Goal: Transaction & Acquisition: Purchase product/service

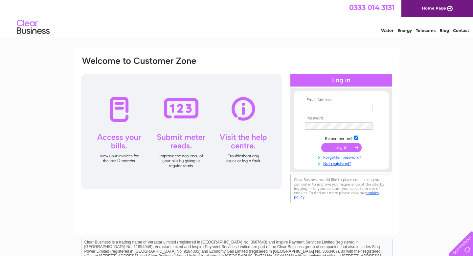
click at [331, 111] on input "text" at bounding box center [339, 107] width 68 height 7
click at [293, 212] on div "Email Address: Password:" at bounding box center [236, 141] width 325 height 184
click at [316, 105] on input "text" at bounding box center [339, 107] width 68 height 7
type input "thepthub.ed@gmail.com"
click at [321, 143] on input "submit" at bounding box center [341, 147] width 40 height 9
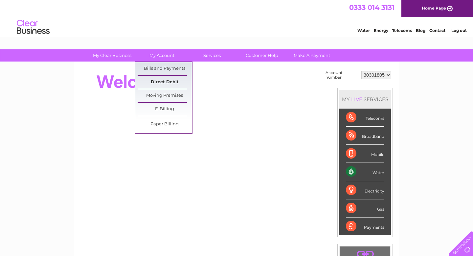
click at [167, 80] on link "Direct Debit" at bounding box center [165, 82] width 54 height 13
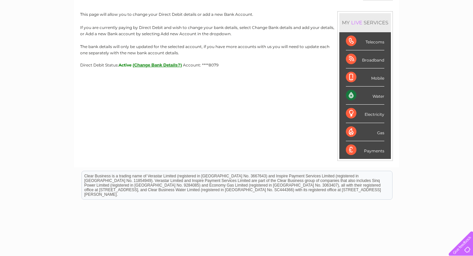
scroll to position [28, 0]
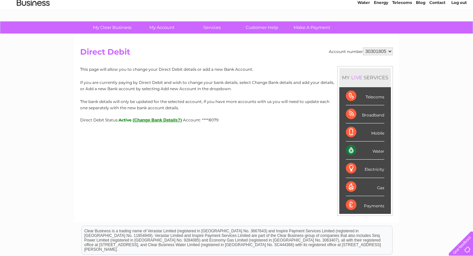
click at [152, 122] on button "(Change Bank Details?)" at bounding box center [157, 119] width 49 height 5
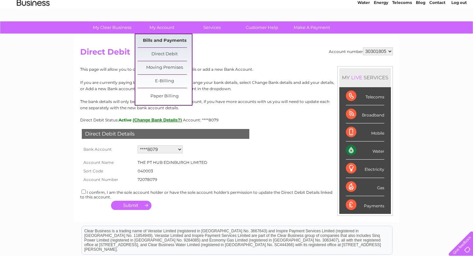
click at [165, 40] on link "Bills and Payments" at bounding box center [165, 40] width 54 height 13
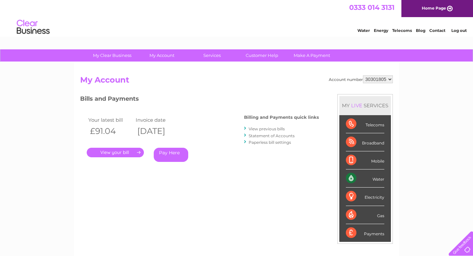
click at [157, 156] on link "Pay Here" at bounding box center [171, 155] width 35 height 14
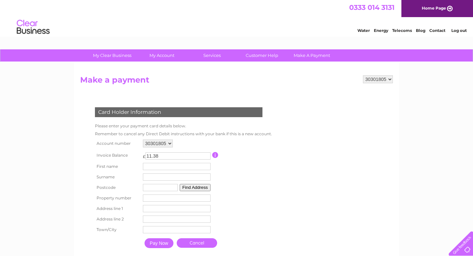
click at [177, 167] on input "text" at bounding box center [177, 166] width 68 height 7
click at [279, 165] on div "Card Holder Information Please enter your payment card details below. Remember …" at bounding box center [180, 176] width 200 height 151
click at [192, 166] on input "text" at bounding box center [177, 166] width 68 height 7
type input "Joshua"
type input "[PERSON_NAME]"
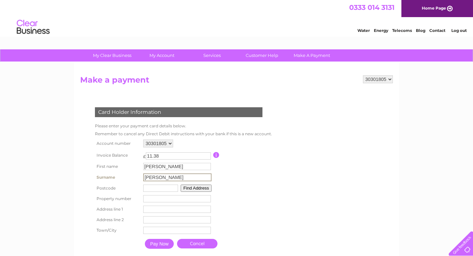
click at [158, 190] on input "text" at bounding box center [160, 187] width 35 height 7
type input "eh6 5hg"
click at [192, 187] on button "Find Address" at bounding box center [195, 187] width 31 height 7
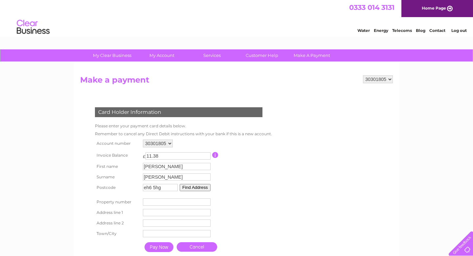
click at [171, 201] on input "number" at bounding box center [177, 201] width 68 height 7
click at [206, 203] on input "-1" at bounding box center [177, 201] width 68 height 7
click at [199, 203] on input "-1" at bounding box center [177, 201] width 68 height 7
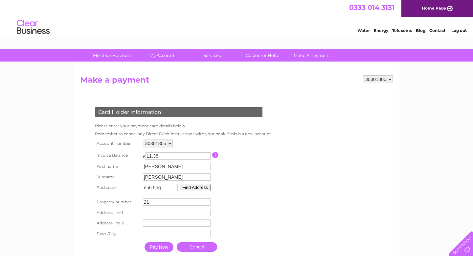
type input "21"
click at [180, 210] on input "text" at bounding box center [177, 213] width 68 height 8
click at [170, 234] on input "text" at bounding box center [177, 234] width 68 height 8
type input "Edinburgh"
click at [157, 215] on input "text" at bounding box center [177, 212] width 68 height 7
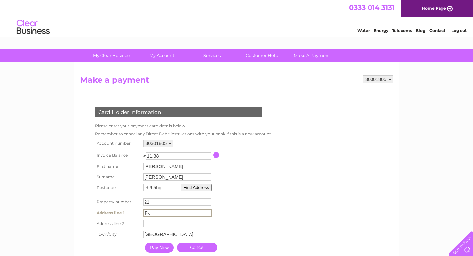
type input "F"
click at [147, 203] on input "21" at bounding box center [177, 201] width 68 height 7
type input "56"
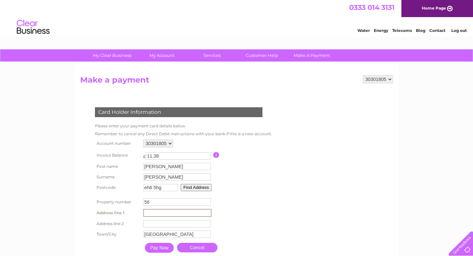
click at [149, 212] on input "text" at bounding box center [177, 213] width 68 height 8
type input "Jane Street"
click at [270, 199] on table "Account number 30301805 Invoice Balance £ 11.38 First name Joshua Surname" at bounding box center [182, 197] width 179 height 118
click at [166, 249] on input "Pay Now" at bounding box center [159, 247] width 29 height 10
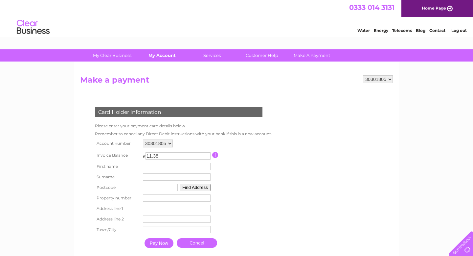
click at [157, 51] on link "My Account" at bounding box center [162, 55] width 54 height 12
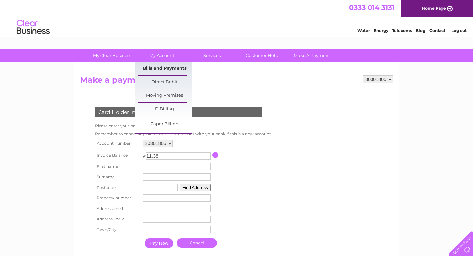
click at [165, 67] on link "Bills and Payments" at bounding box center [165, 68] width 54 height 13
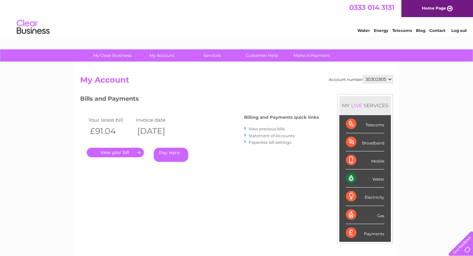
click at [171, 157] on link "Pay Here" at bounding box center [171, 155] width 35 height 14
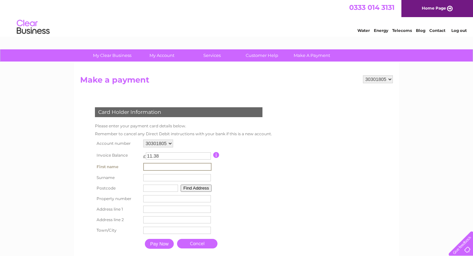
click at [180, 167] on input "text" at bounding box center [177, 167] width 68 height 8
type input "j"
type input "H"
type input "[PERSON_NAME]"
click at [155, 179] on input "text" at bounding box center [177, 177] width 68 height 7
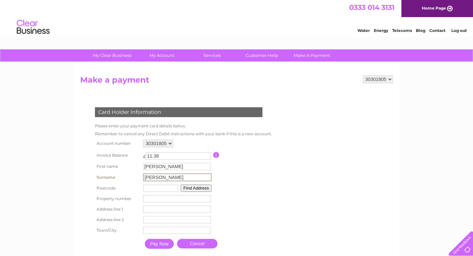
type input "[PERSON_NAME]"
type input "eh6 5hg"
click at [192, 189] on button "Find Address" at bounding box center [195, 187] width 31 height 7
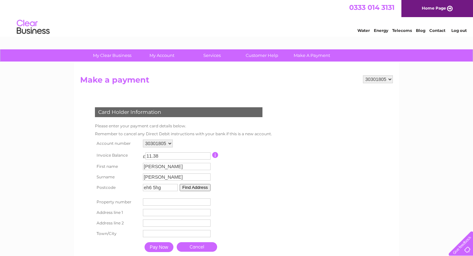
click at [167, 205] on input "number" at bounding box center [177, 201] width 68 height 7
type input "56"
click at [179, 212] on input "text" at bounding box center [177, 213] width 68 height 8
type input "[PERSON_NAME] Street"
click at [164, 234] on input "text" at bounding box center [177, 233] width 68 height 7
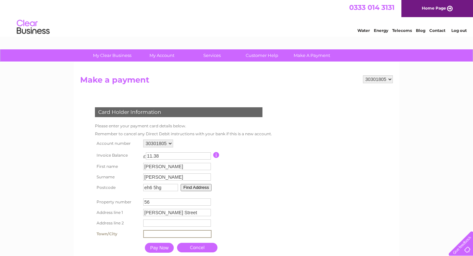
type input "[GEOGRAPHIC_DATA]"
click at [153, 252] on input "Pay Now" at bounding box center [159, 247] width 29 height 10
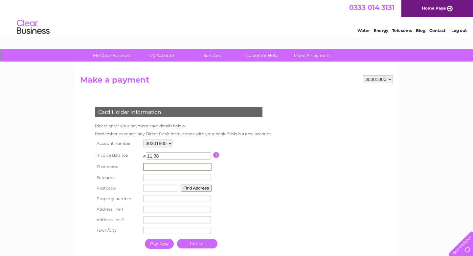
click at [166, 166] on input "text" at bounding box center [177, 167] width 68 height 8
type input "[PERSON_NAME]"
click at [163, 178] on input "text" at bounding box center [177, 177] width 68 height 7
type input "[PERSON_NAME]"
click at [152, 194] on td "Property Number" at bounding box center [178, 198] width 72 height 11
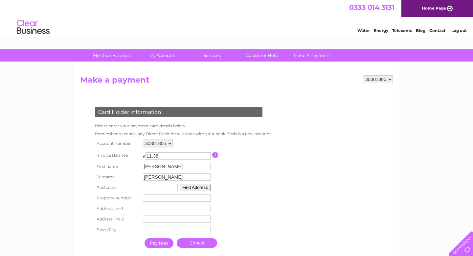
click at [152, 192] on td "Find Address" at bounding box center [176, 187] width 71 height 11
click at [151, 186] on input "text" at bounding box center [160, 187] width 35 height 7
type input "EH6 5HG"
click at [145, 200] on input "number" at bounding box center [177, 197] width 68 height 7
type input "56"
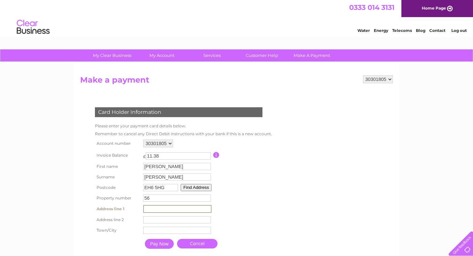
click at [154, 208] on input "text" at bounding box center [177, 209] width 68 height 8
type input "Jane Street"
click at [155, 230] on input "text" at bounding box center [177, 229] width 68 height 7
type input "Edinburgh"
click at [168, 243] on input "Pay Now" at bounding box center [159, 243] width 29 height 10
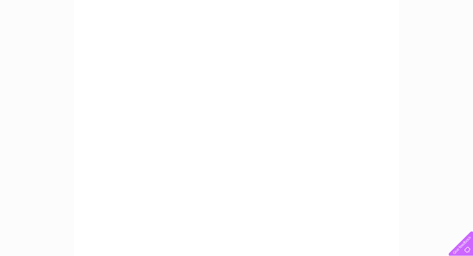
scroll to position [113, 0]
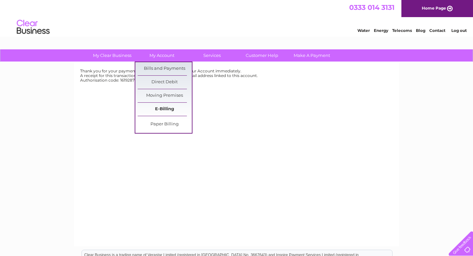
click at [171, 112] on link "E-Billing" at bounding box center [165, 109] width 54 height 13
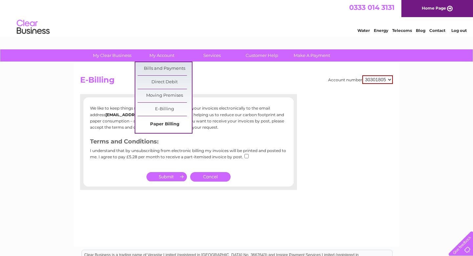
click at [176, 120] on link "Paper Billing" at bounding box center [165, 124] width 54 height 13
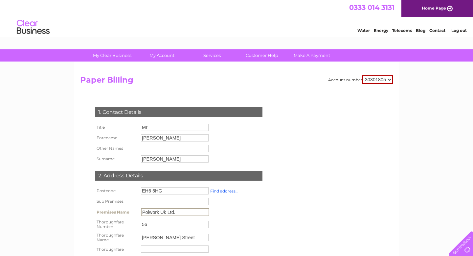
drag, startPoint x: 178, startPoint y: 214, endPoint x: 124, endPoint y: 216, distance: 54.3
click at [124, 216] on tr "Premises Name Polwork Uk Ltd." at bounding box center [166, 211] width 147 height 11
type input "P"
click at [176, 81] on h2 "Paper Billing" at bounding box center [236, 81] width 313 height 12
click at [417, 70] on div "My Clear Business Login Details My Details My Preferences Link Account My Accou…" at bounding box center [236, 251] width 473 height 405
